Goal: Communication & Community: Answer question/provide support

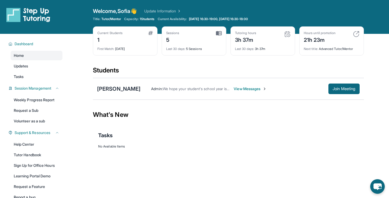
click at [249, 88] on span "View Messages" at bounding box center [250, 88] width 33 height 5
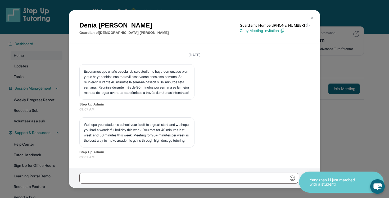
scroll to position [34, 0]
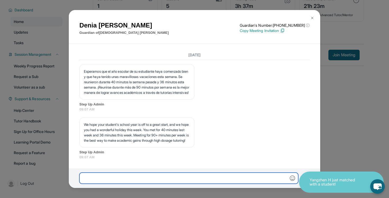
click at [230, 179] on input "text" at bounding box center [188, 178] width 219 height 11
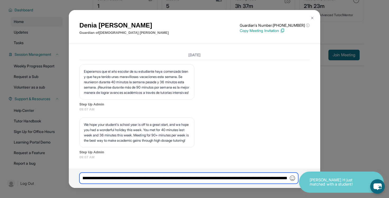
scroll to position [0, 180]
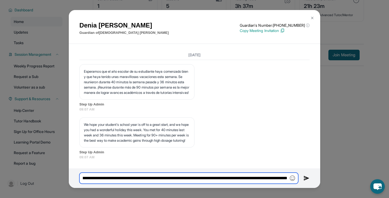
click at [285, 179] on input "**********" at bounding box center [188, 178] width 219 height 11
type input "**********"
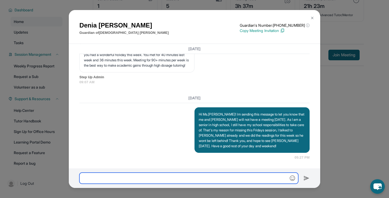
scroll to position [1360, 0]
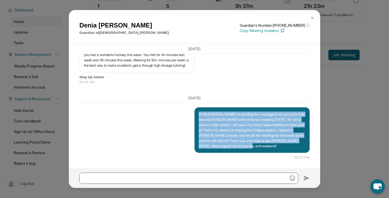
drag, startPoint x: 200, startPoint y: 115, endPoint x: 290, endPoint y: 147, distance: 95.5
click at [290, 146] on p "Hi Ms.Lopez! Im sending this message to let you know that me and Esdras will no…" at bounding box center [252, 130] width 107 height 37
copy p "Hi Ms.Lopez! Im sending this message to let you know that me and Esdras will no…"
click at [313, 20] on button at bounding box center [312, 18] width 11 height 11
